Goal: Find specific page/section: Find specific page/section

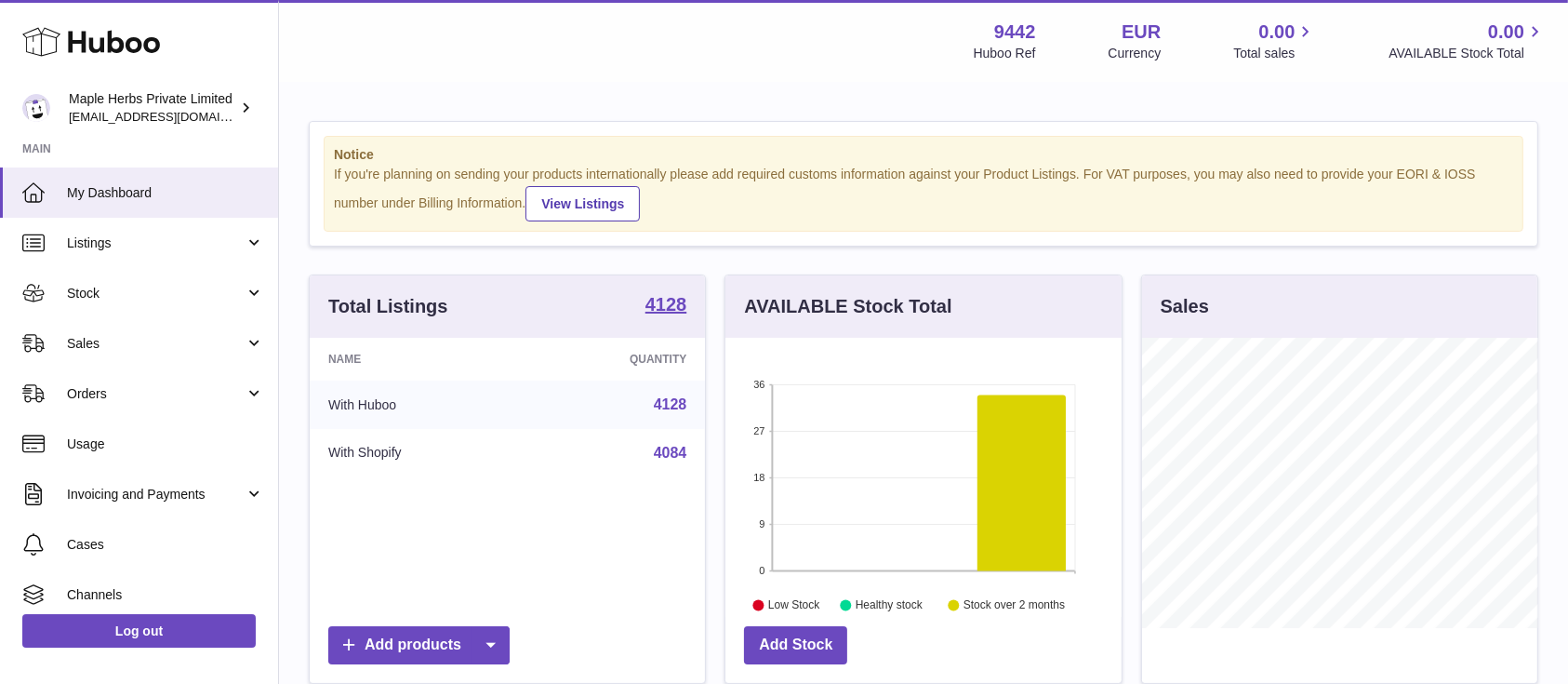
scroll to position [291, 395]
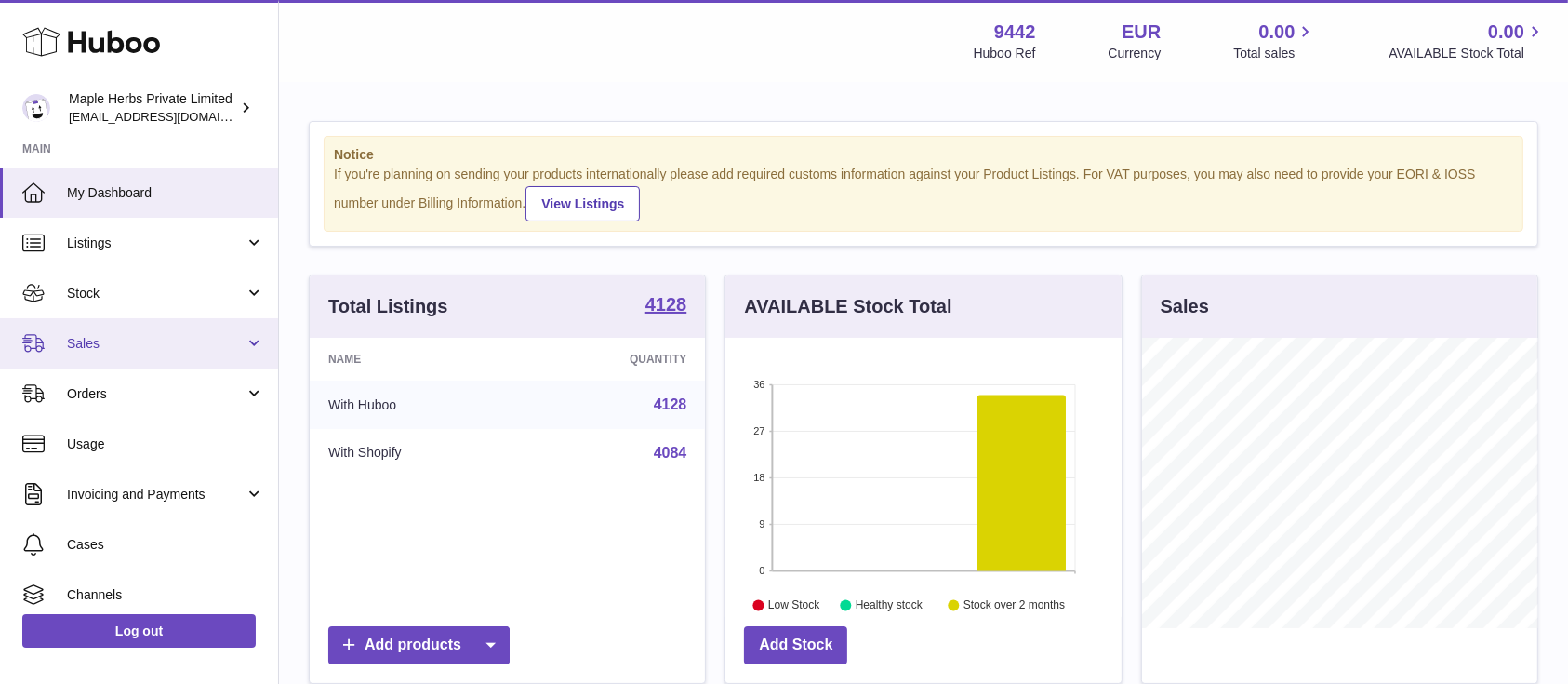
click at [94, 344] on span "Sales" at bounding box center [156, 344] width 178 height 18
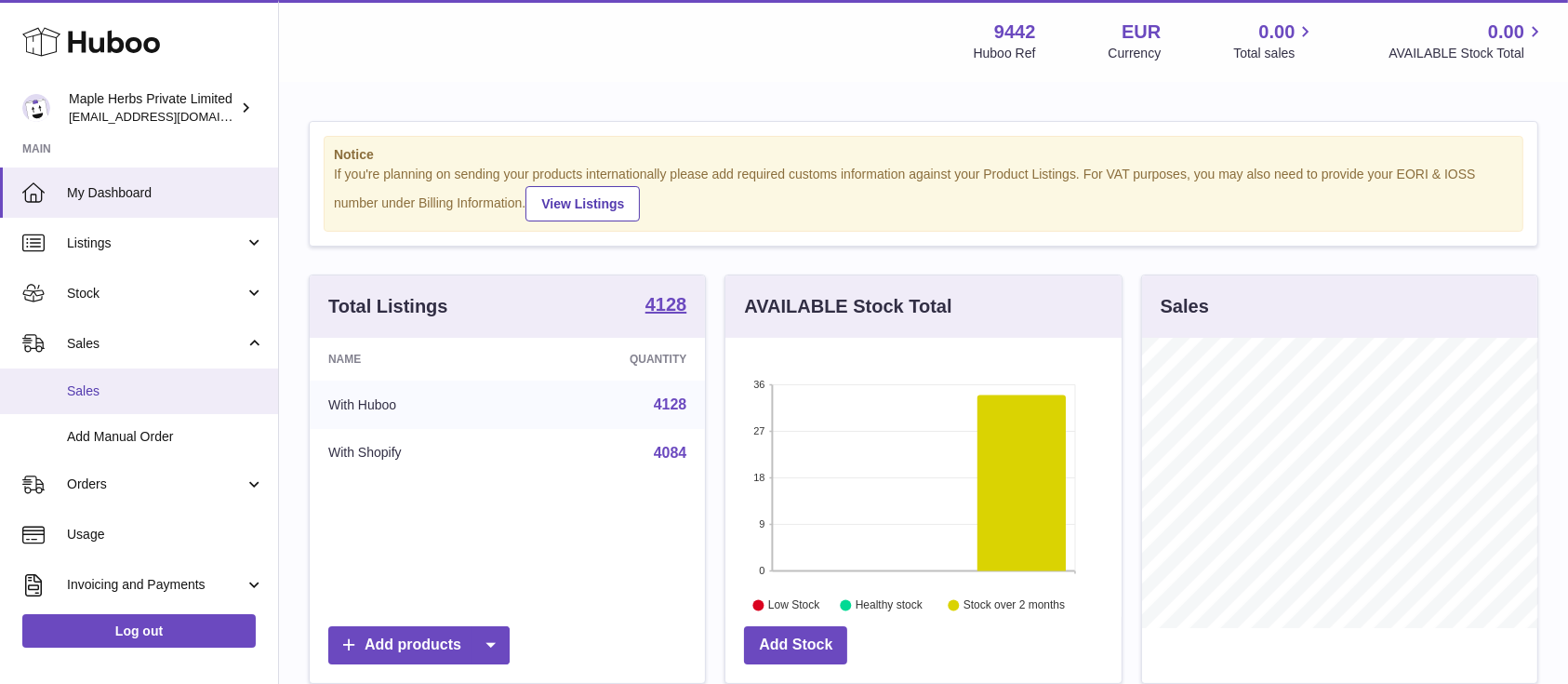
click at [92, 392] on span "Sales" at bounding box center [166, 391] width 198 height 18
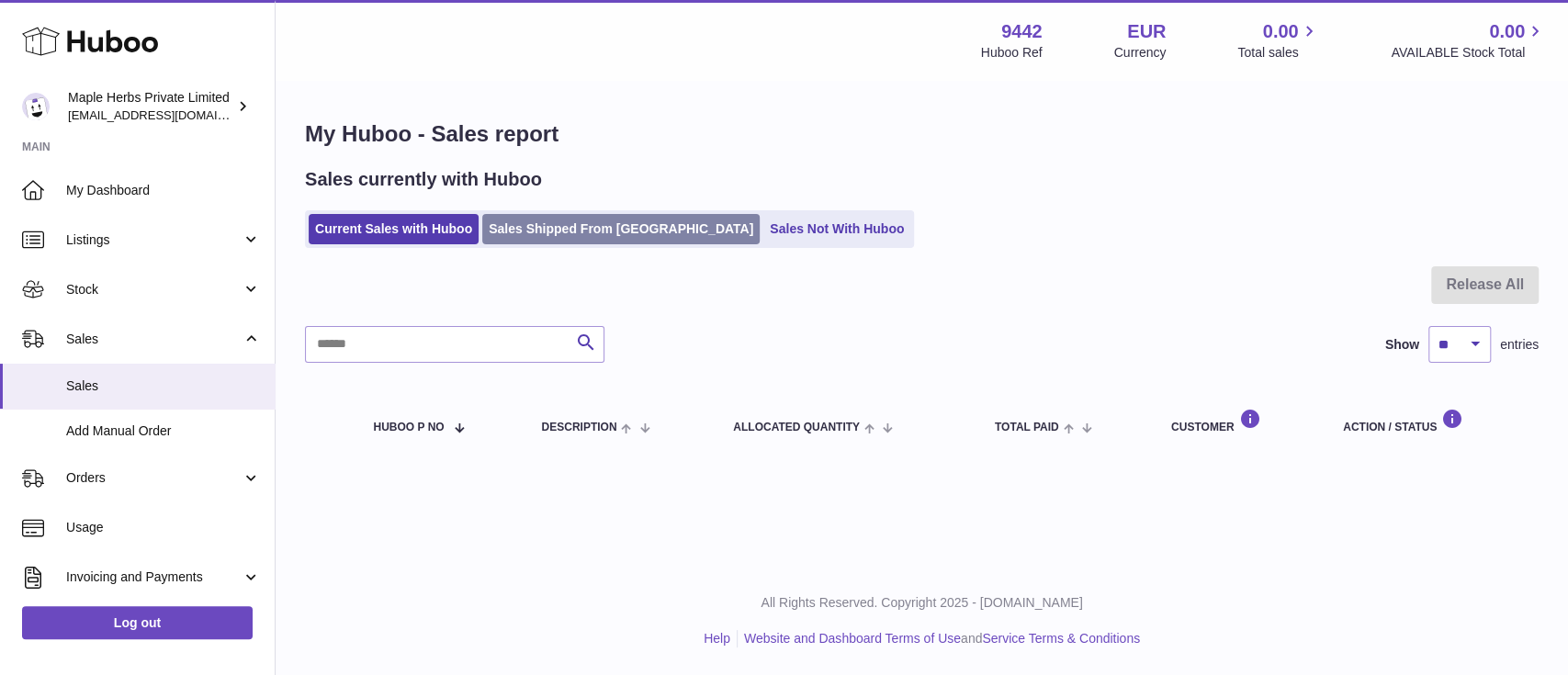
click at [519, 226] on link "Sales Shipped From [GEOGRAPHIC_DATA]" at bounding box center [621, 228] width 277 height 30
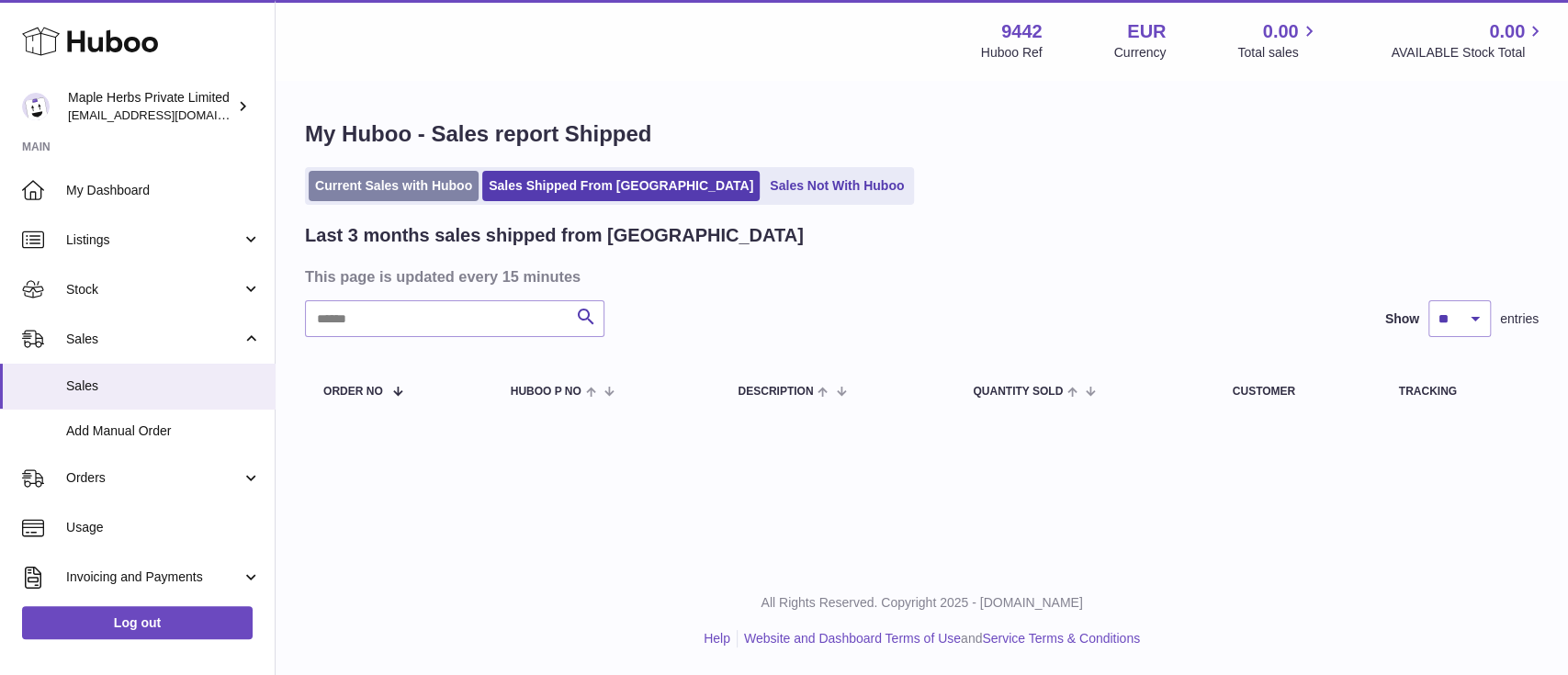
click at [384, 175] on link "Current Sales with Huboo" at bounding box center [393, 185] width 170 height 30
